Goal: Task Accomplishment & Management: Use online tool/utility

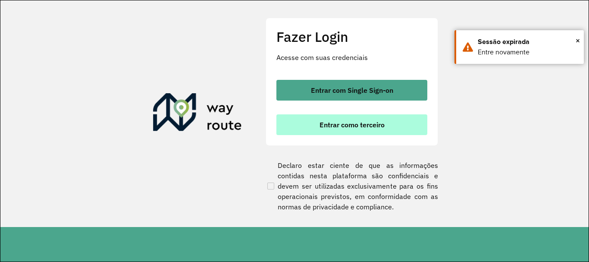
scroll to position [565, 0]
click at [316, 124] on button "Entrar como terceiro" at bounding box center [351, 124] width 151 height 21
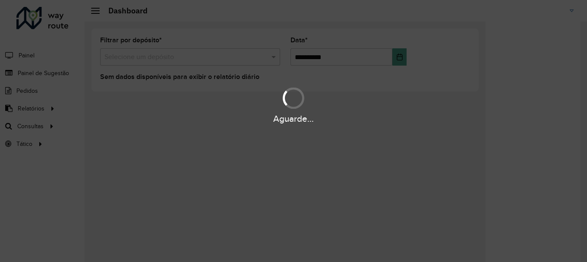
scroll to position [565, 0]
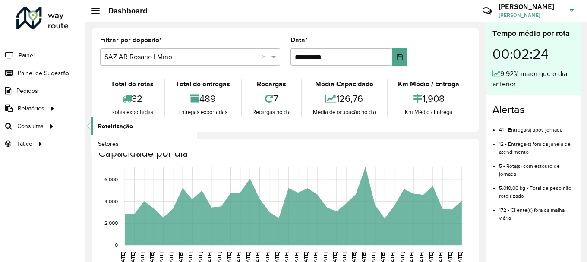
click at [111, 126] on span "Roteirização" at bounding box center [115, 126] width 35 height 9
click at [111, 125] on span "Roteirização" at bounding box center [115, 126] width 35 height 9
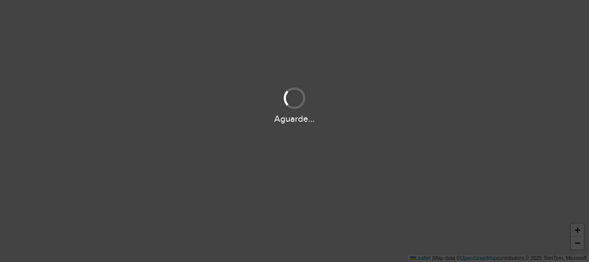
scroll to position [565, 0]
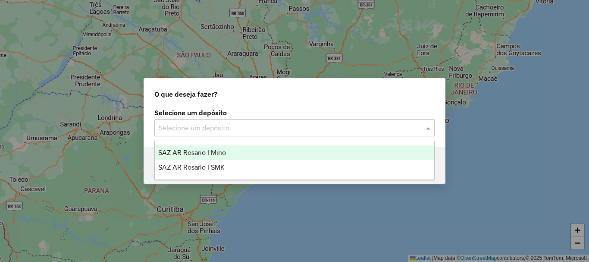
click at [430, 129] on span at bounding box center [429, 127] width 11 height 10
click at [198, 152] on span "SAZ AR Rosario I Mino" at bounding box center [192, 152] width 68 height 7
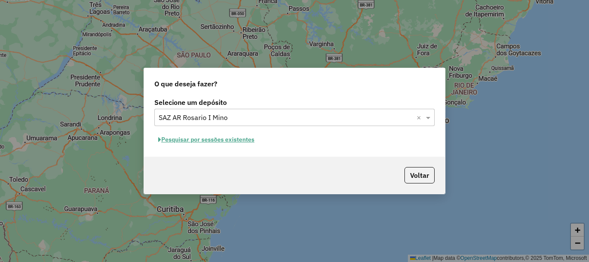
click at [203, 138] on button "Pesquisar por sessões existentes" at bounding box center [206, 139] width 104 height 13
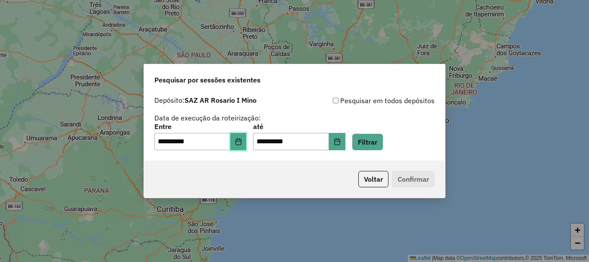
click at [241, 144] on icon "Choose Date" at bounding box center [239, 141] width 6 height 7
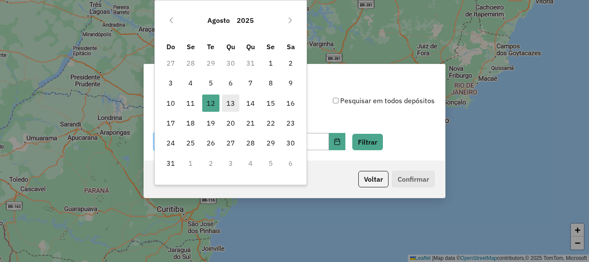
click at [230, 106] on span "13" at bounding box center [230, 102] width 17 height 17
type input "**********"
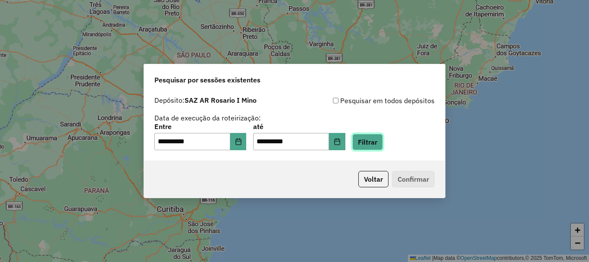
click at [379, 144] on button "Filtrar" at bounding box center [367, 142] width 31 height 16
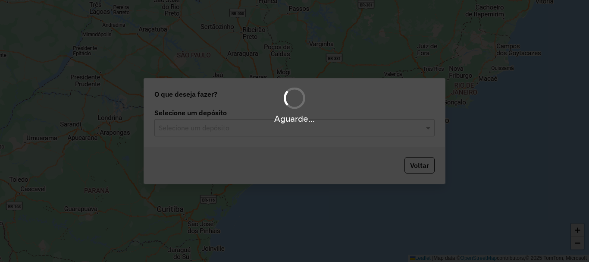
scroll to position [565, 0]
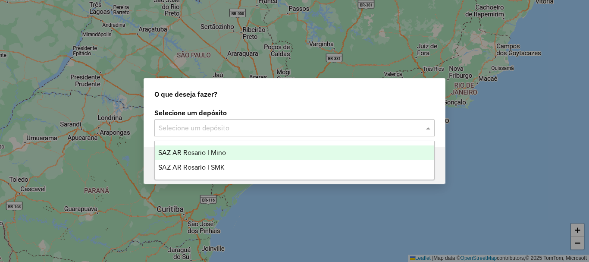
click at [429, 127] on span at bounding box center [429, 127] width 11 height 10
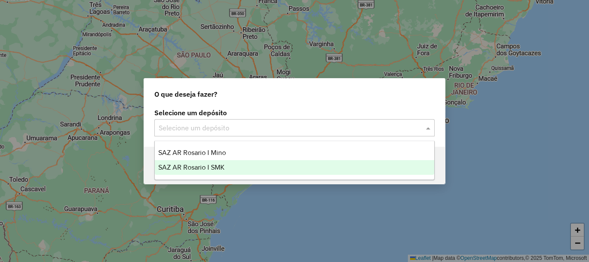
click at [195, 163] on span "SAZ AR Rosario I SMK" at bounding box center [191, 166] width 66 height 7
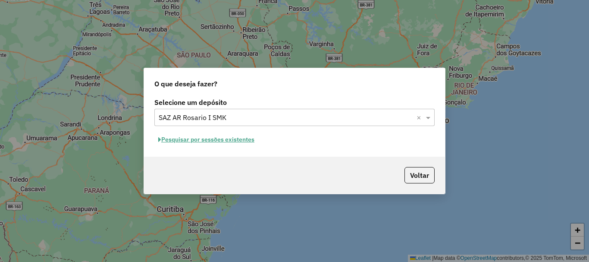
click at [197, 136] on button "Pesquisar por sessões existentes" at bounding box center [206, 139] width 104 height 13
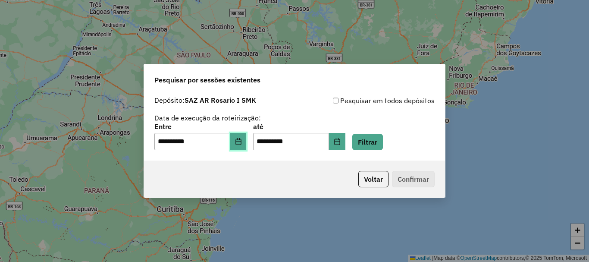
click at [245, 145] on button "Choose Date" at bounding box center [238, 141] width 16 height 17
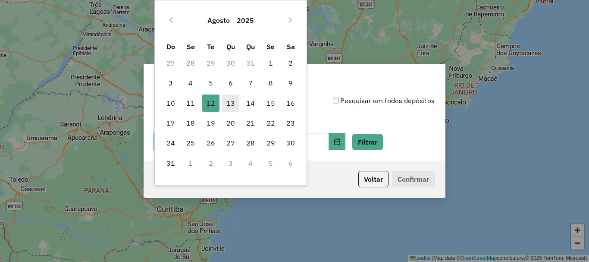
click at [231, 102] on span "13" at bounding box center [230, 102] width 17 height 17
type input "**********"
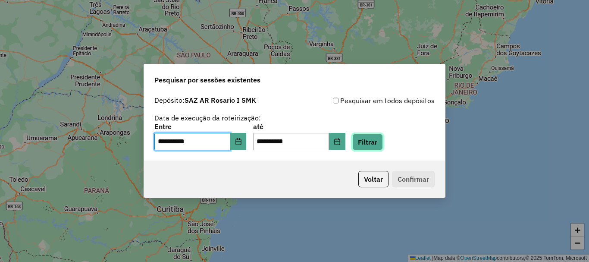
click at [383, 141] on button "Filtrar" at bounding box center [367, 142] width 31 height 16
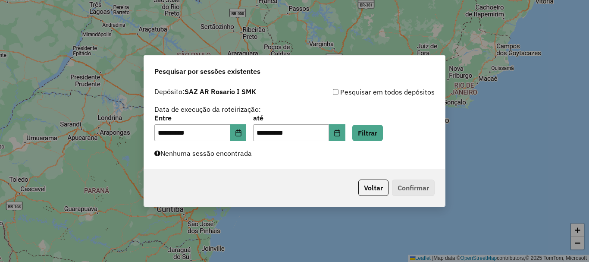
click at [315, 226] on div "**********" at bounding box center [294, 131] width 589 height 262
click at [517, 170] on div "**********" at bounding box center [294, 131] width 589 height 262
click at [383, 134] on button "Filtrar" at bounding box center [367, 133] width 31 height 16
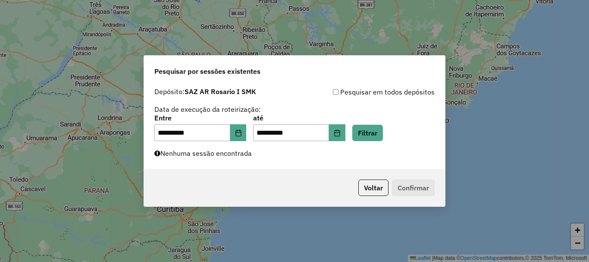
click at [61, 162] on div "**********" at bounding box center [294, 131] width 589 height 262
click at [383, 132] on button "Filtrar" at bounding box center [367, 133] width 31 height 16
click at [378, 134] on button "Filtrar" at bounding box center [367, 133] width 31 height 16
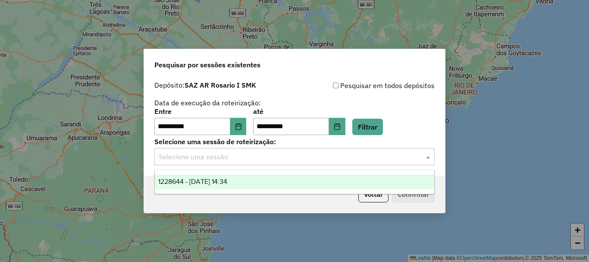
click at [428, 155] on span at bounding box center [429, 156] width 11 height 10
click at [207, 182] on span "1228644 - 13/08/2025 14:34" at bounding box center [192, 181] width 69 height 7
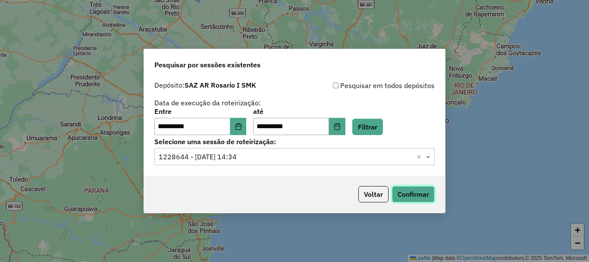
click at [418, 198] on button "Confirmar" at bounding box center [413, 194] width 43 height 16
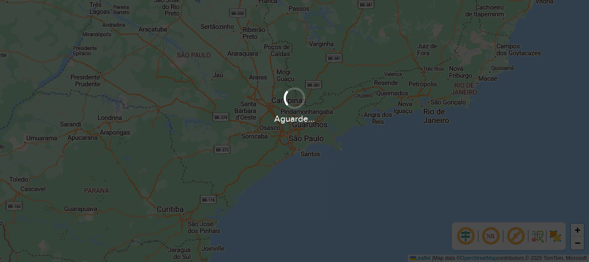
scroll to position [565, 0]
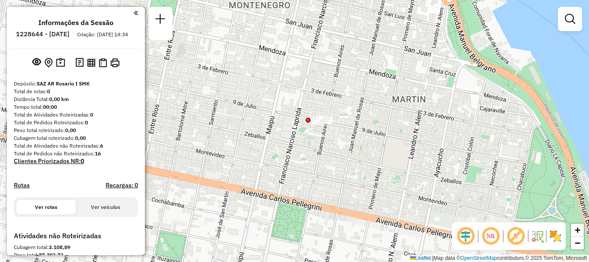
click at [336, 130] on div "Janela de atendimento Grade de atendimento Capacidade Transportadoras Veículos …" at bounding box center [294, 131] width 589 height 262
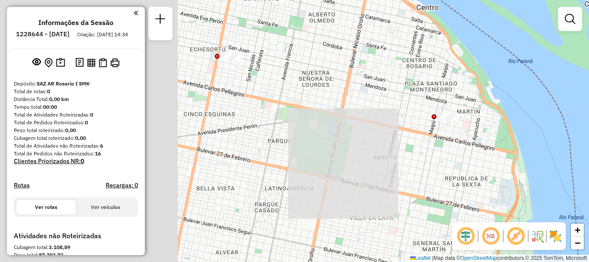
drag, startPoint x: 454, startPoint y: 141, endPoint x: 462, endPoint y: 146, distance: 8.5
click at [462, 146] on div "Janela de atendimento Grade de atendimento Capacidade Transportadoras Veículos …" at bounding box center [294, 131] width 589 height 262
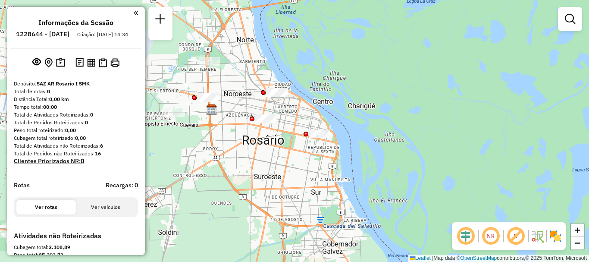
drag, startPoint x: 269, startPoint y: 70, endPoint x: 279, endPoint y: 94, distance: 25.7
click at [279, 94] on div "Janela de atendimento Grade de atendimento Capacidade Transportadoras Veículos …" at bounding box center [294, 131] width 589 height 262
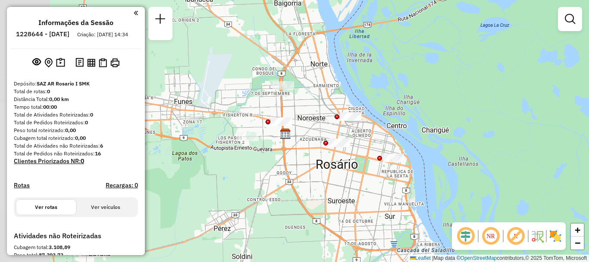
drag, startPoint x: 212, startPoint y: 134, endPoint x: 306, endPoint y: 130, distance: 94.1
click at [306, 130] on div "Janela de atendimento Grade de atendimento Capacidade Transportadoras Veículos …" at bounding box center [294, 131] width 589 height 262
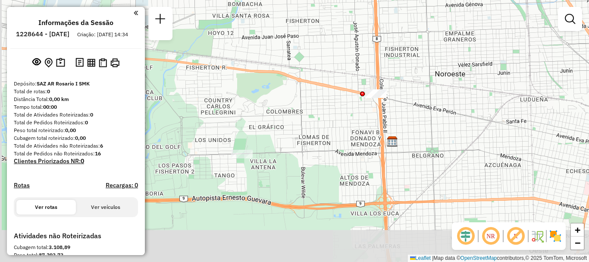
drag, startPoint x: 272, startPoint y: 178, endPoint x: 355, endPoint y: 126, distance: 98.3
click at [364, 119] on div "Janela de atendimento Grade de atendimento Capacidade Transportadoras Veículos …" at bounding box center [294, 131] width 589 height 262
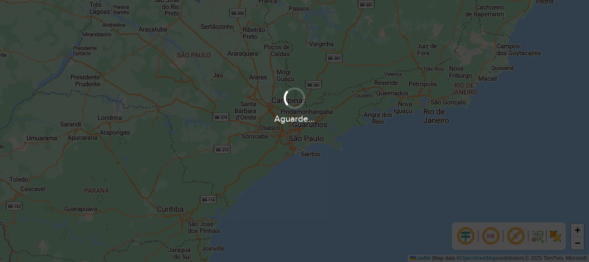
scroll to position [565, 0]
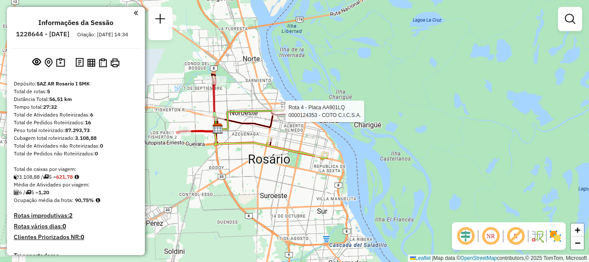
select select "**********"
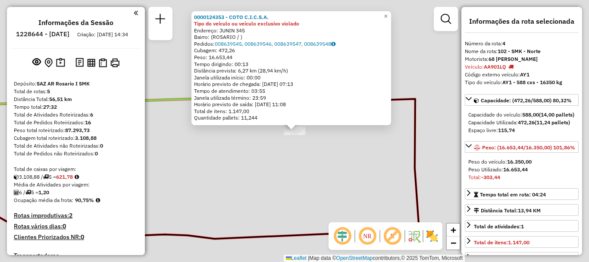
scroll to position [273, 0]
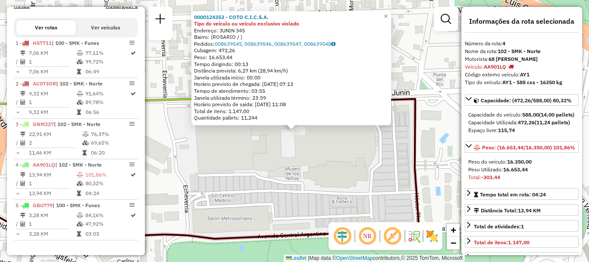
click at [269, 171] on div "0000124353 - COTO C.I.C.S.A. Tipo do veículo ou veículo exclusivo violado Ender…" at bounding box center [294, 131] width 589 height 262
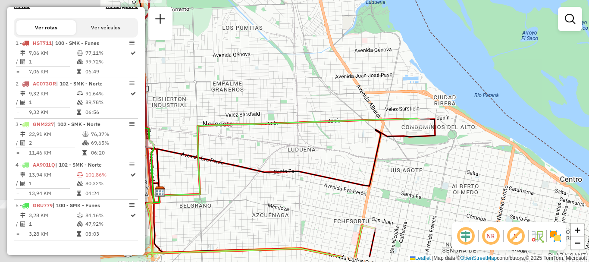
drag, startPoint x: 241, startPoint y: 146, endPoint x: 420, endPoint y: 119, distance: 181.0
click at [414, 119] on icon at bounding box center [289, 157] width 261 height 77
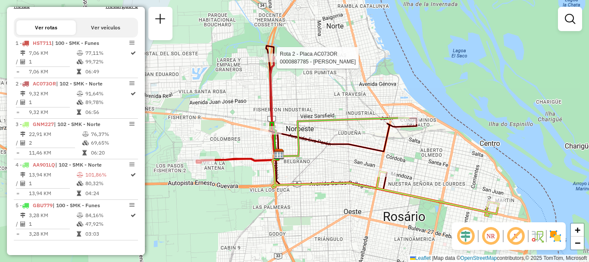
select select "**********"
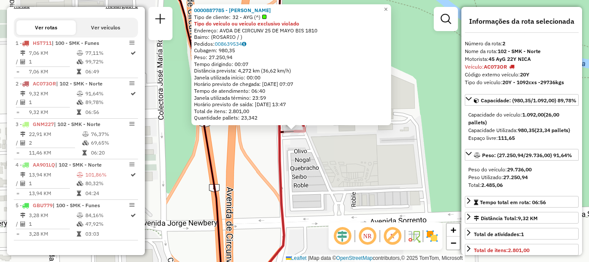
click at [306, 183] on div "0000887785 - LUCIO DI SANTO Tipo de cliente: 32 - AYG (^) Tipo do veículo ou ve…" at bounding box center [294, 131] width 589 height 262
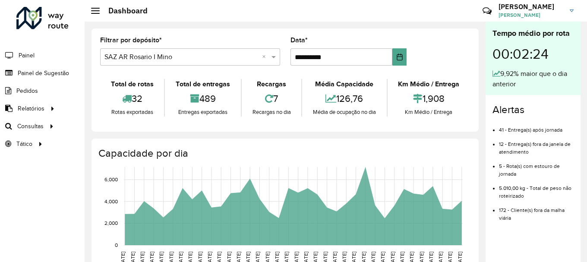
scroll to position [565, 0]
